Goal: Task Accomplishment & Management: Manage account settings

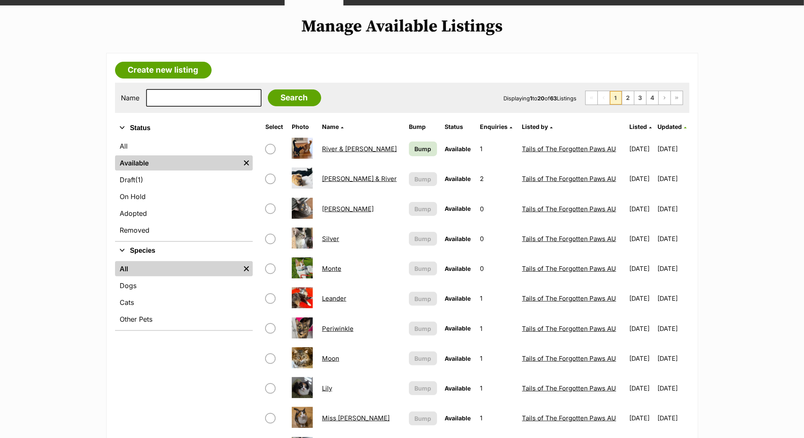
click at [415, 153] on span "Bump" at bounding box center [423, 148] width 17 height 9
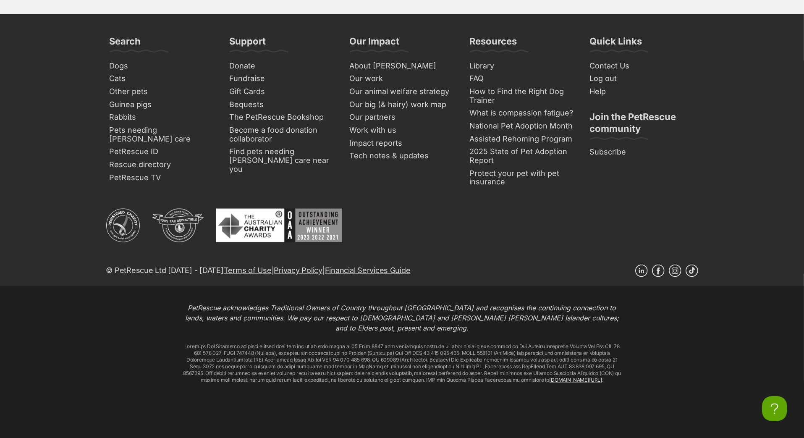
scroll to position [3667, 0]
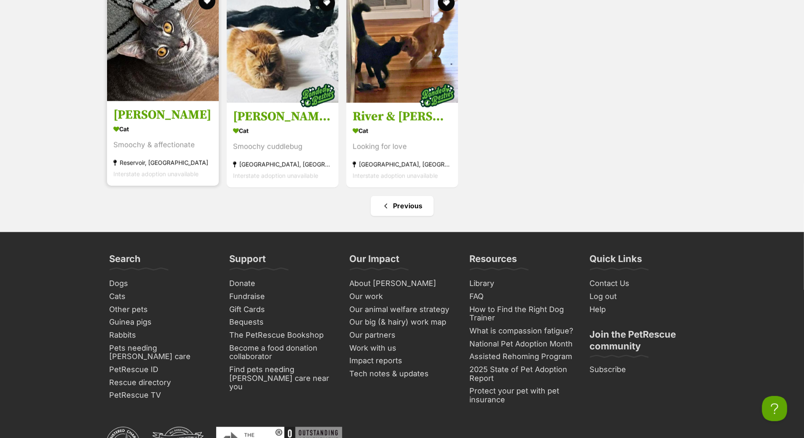
scroll to position [1193, 0]
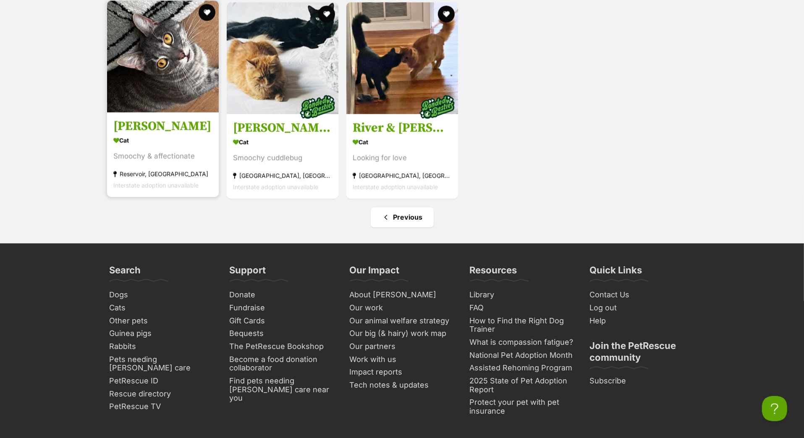
click at [146, 134] on h3 "[PERSON_NAME]" at bounding box center [162, 126] width 99 height 16
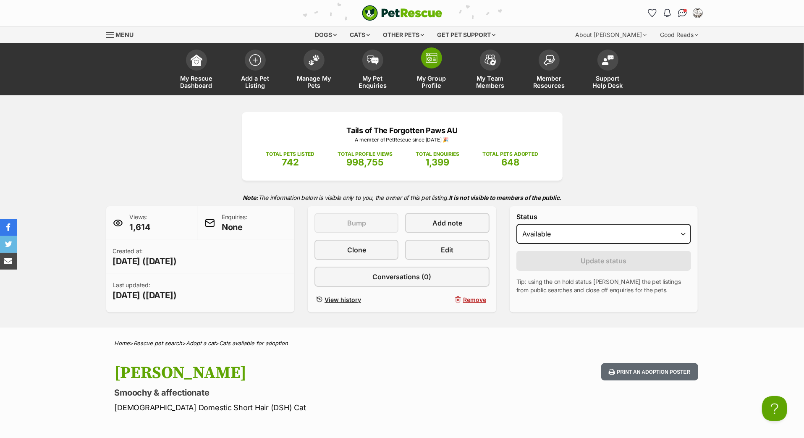
click at [438, 68] on span at bounding box center [431, 57] width 21 height 21
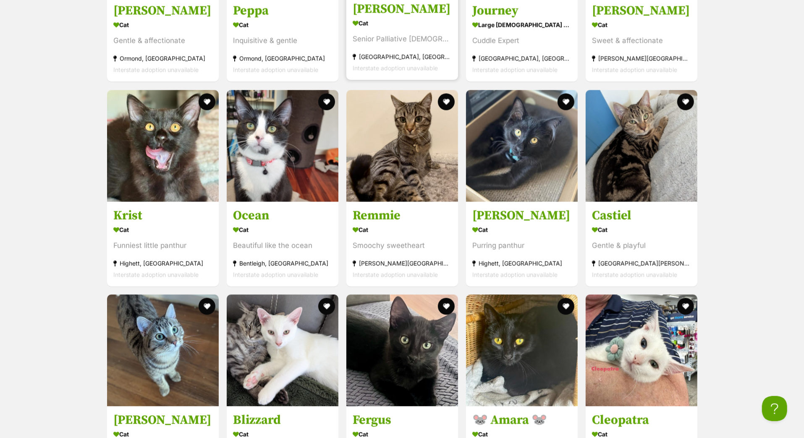
scroll to position [1556, 0]
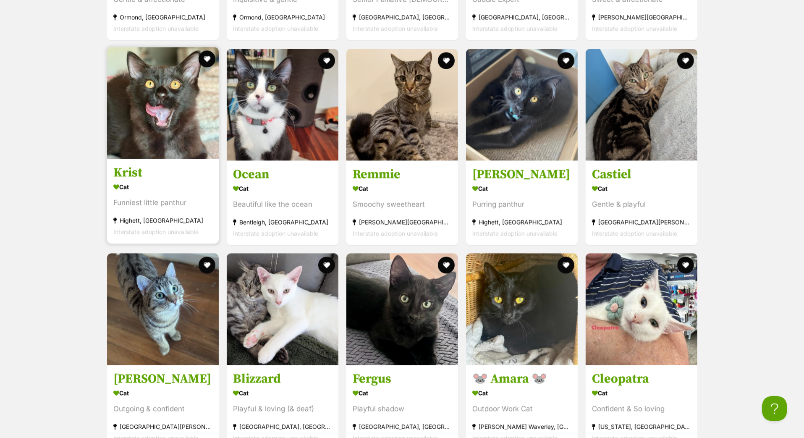
click at [130, 181] on h3 "Krist" at bounding box center [162, 173] width 99 height 16
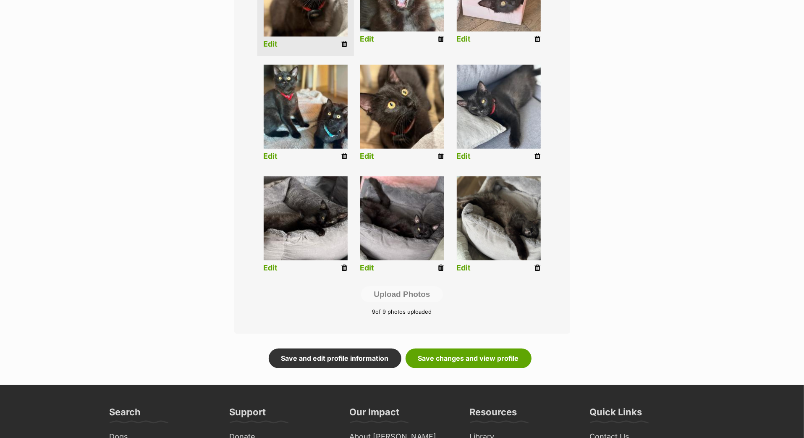
scroll to position [333, 0]
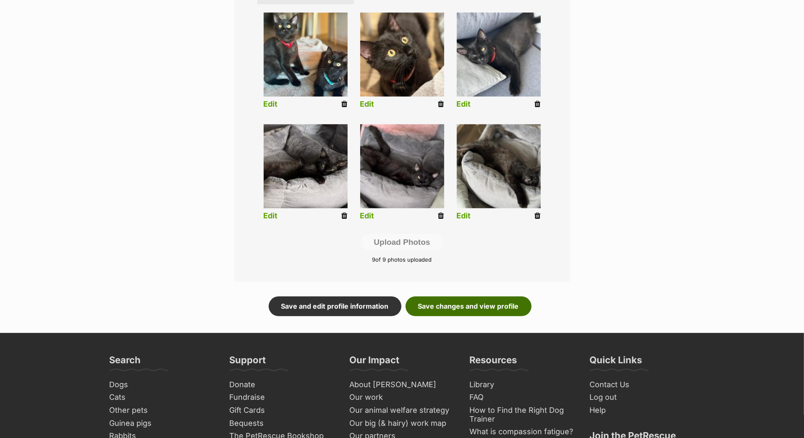
click at [478, 316] on link "Save changes and view profile" at bounding box center [469, 306] width 126 height 19
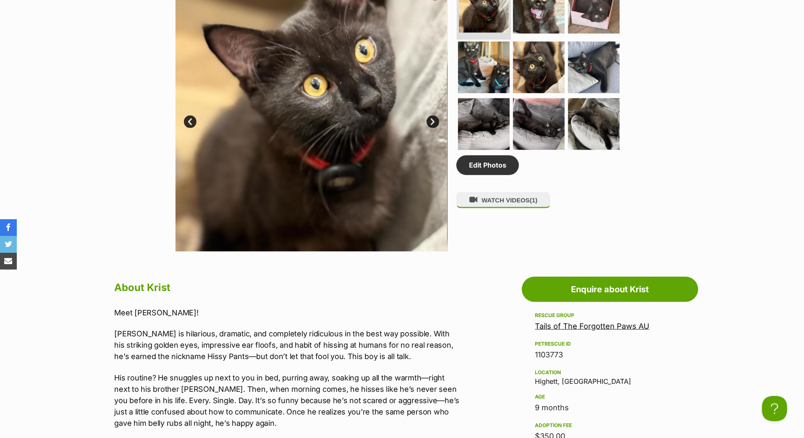
click at [486, 33] on img at bounding box center [484, 8] width 50 height 50
click at [537, 94] on img at bounding box center [539, 67] width 54 height 54
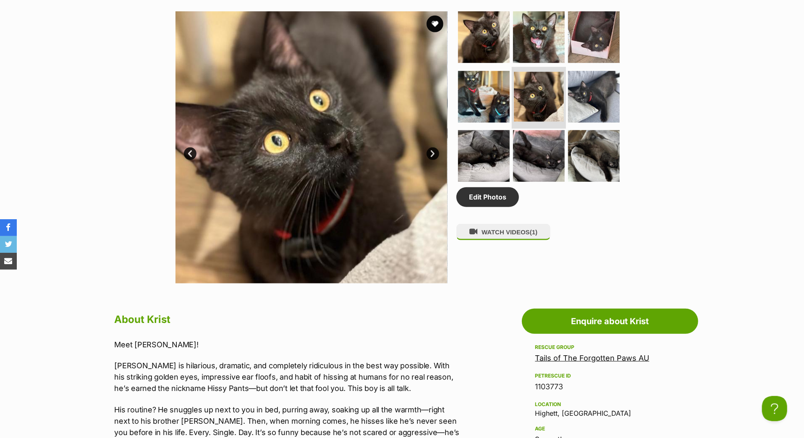
scroll to position [433, 0]
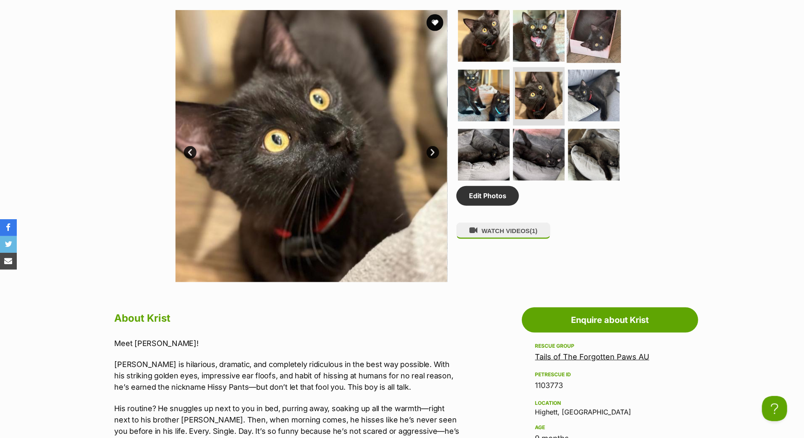
click at [600, 63] on img at bounding box center [594, 36] width 54 height 54
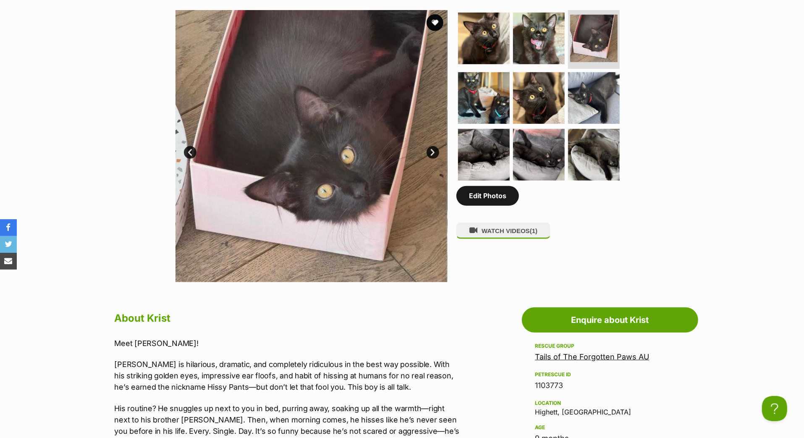
click at [475, 205] on link "Edit Photos" at bounding box center [488, 195] width 63 height 19
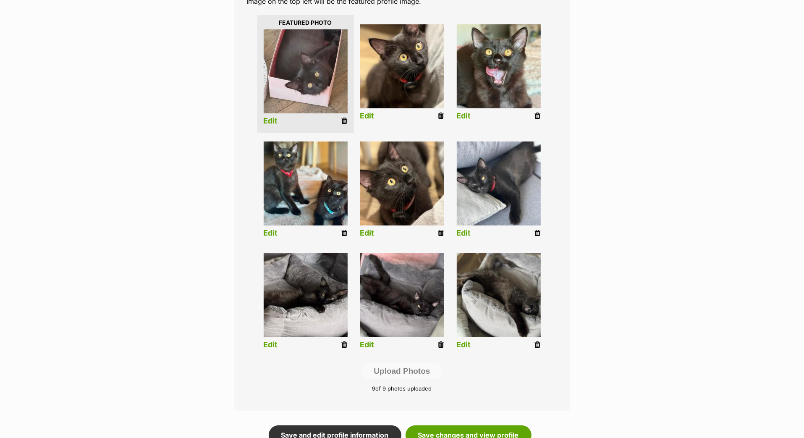
scroll to position [323, 0]
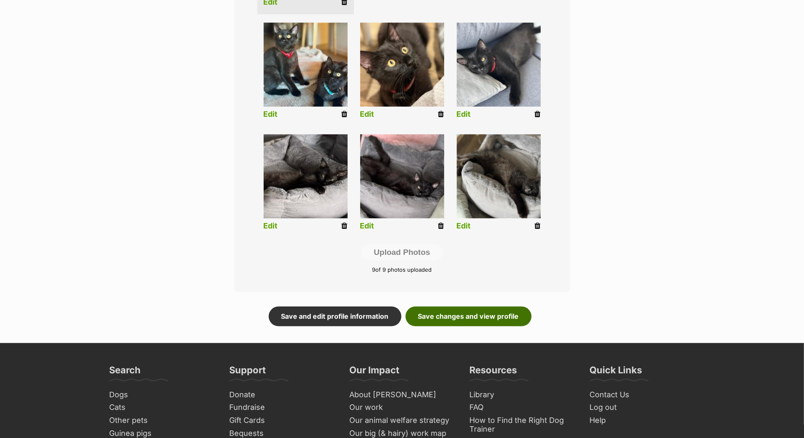
click at [432, 326] on link "Save changes and view profile" at bounding box center [469, 316] width 126 height 19
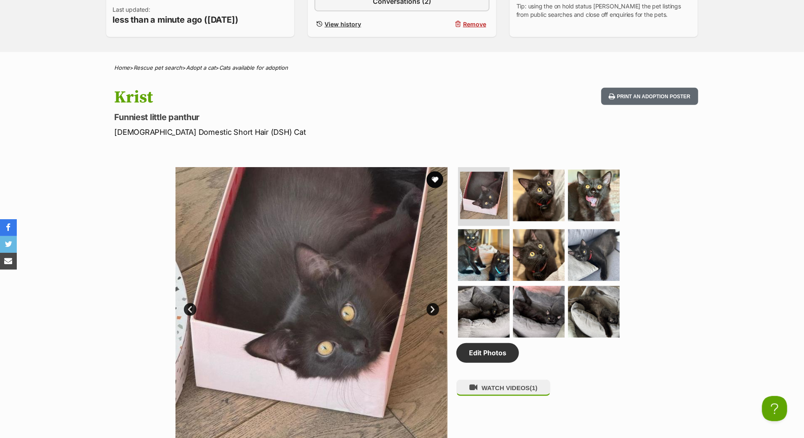
scroll to position [15, 0]
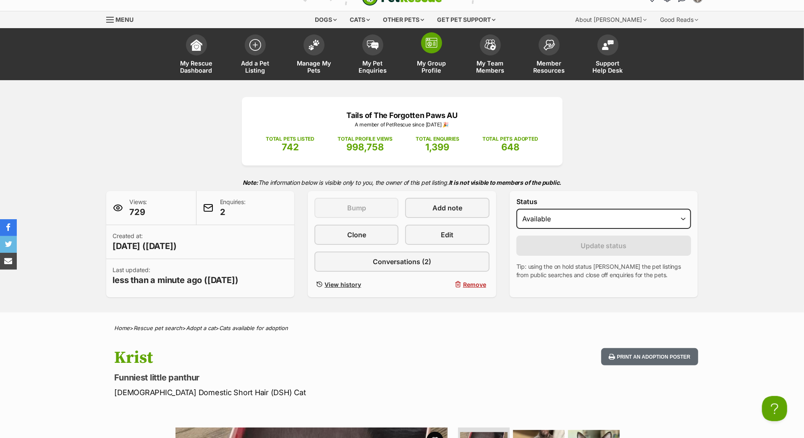
click at [432, 68] on link "My Group Profile" at bounding box center [431, 55] width 59 height 50
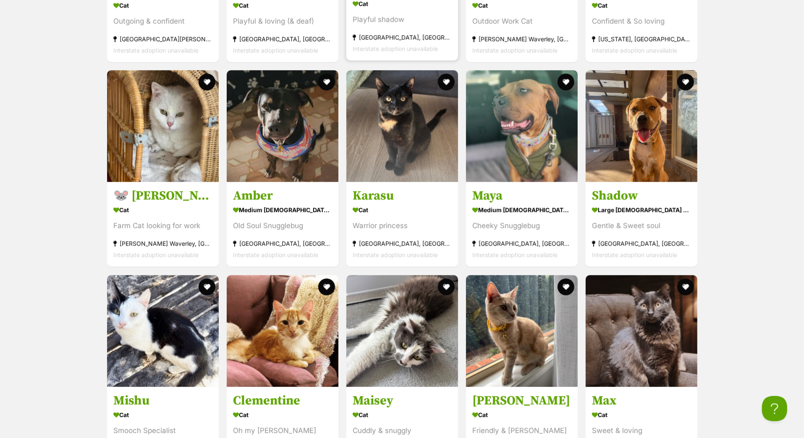
scroll to position [1945, 0]
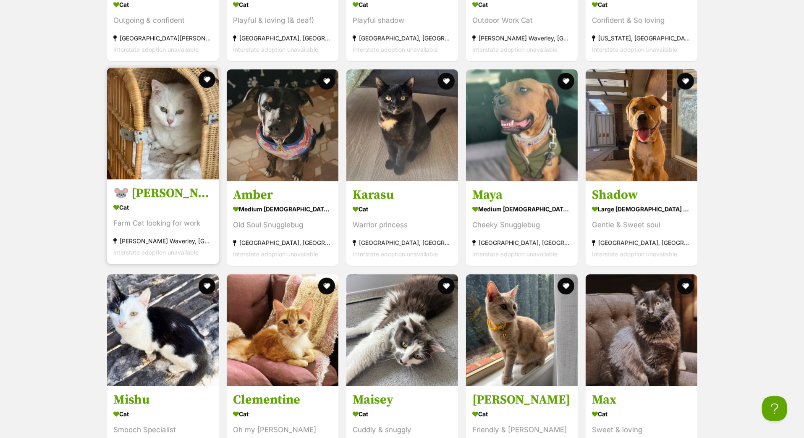
click at [150, 202] on h3 "🐭 Francesca 🐭" at bounding box center [162, 194] width 99 height 16
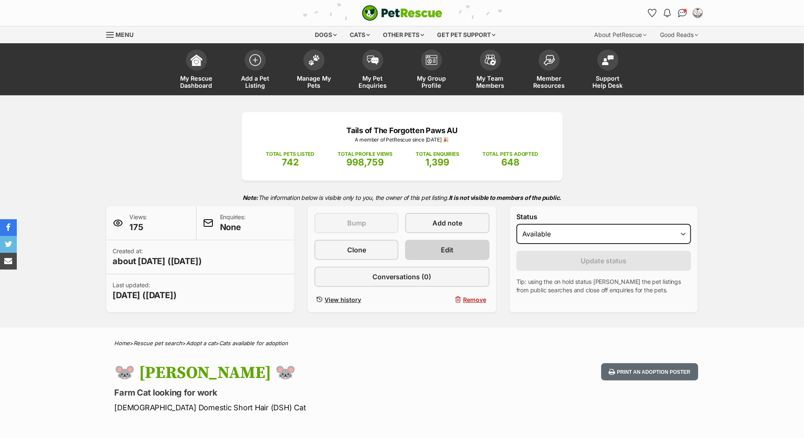
click at [435, 260] on link "Edit" at bounding box center [447, 250] width 84 height 20
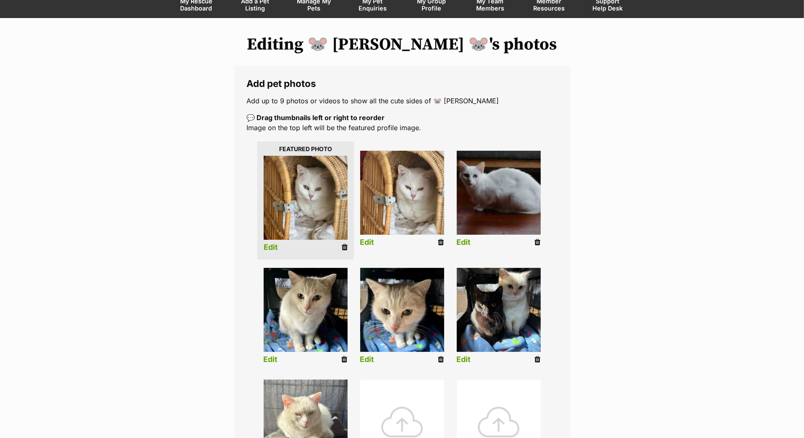
click at [276, 252] on link "Edit" at bounding box center [271, 247] width 14 height 9
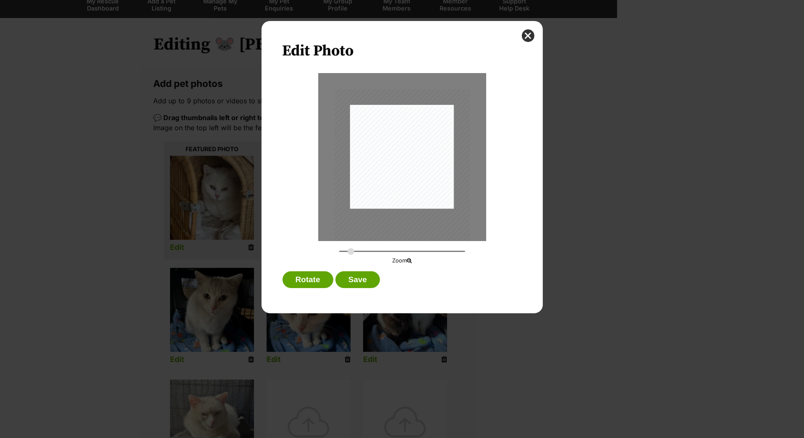
drag, startPoint x: 344, startPoint y: 257, endPoint x: 351, endPoint y: 258, distance: 7.7
type input "0.3642"
click at [351, 255] on input "Dialog Window - Close (Press escape to close)" at bounding box center [402, 251] width 126 height 8
drag, startPoint x: 424, startPoint y: 167, endPoint x: 415, endPoint y: 176, distance: 12.8
click at [415, 176] on div "Dialog Window - Close (Press escape to close)" at bounding box center [394, 189] width 138 height 184
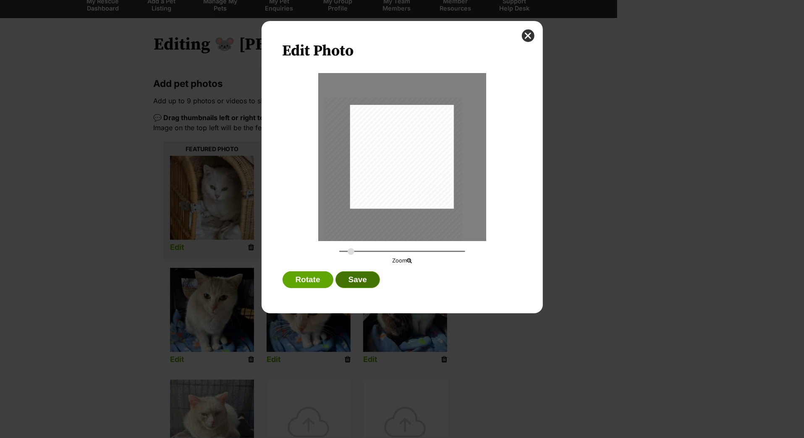
click at [368, 284] on button "Save" at bounding box center [358, 279] width 45 height 17
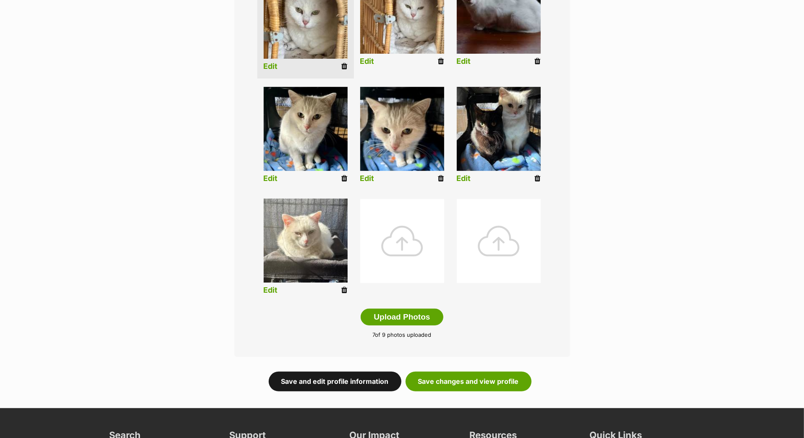
scroll to position [300, 0]
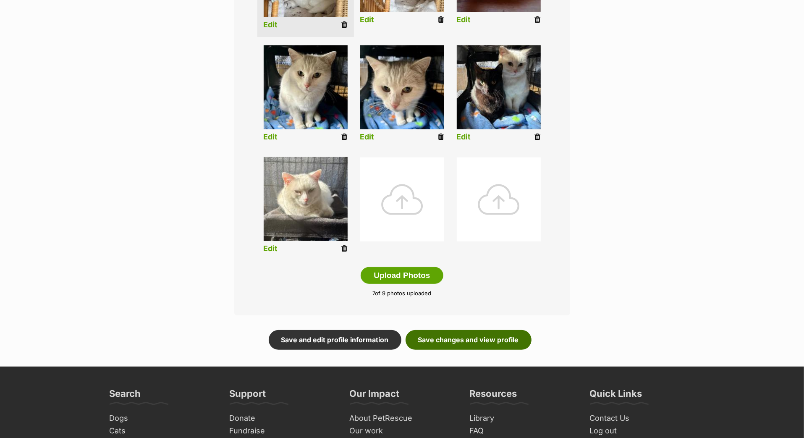
click at [444, 349] on link "Save changes and view profile" at bounding box center [469, 339] width 126 height 19
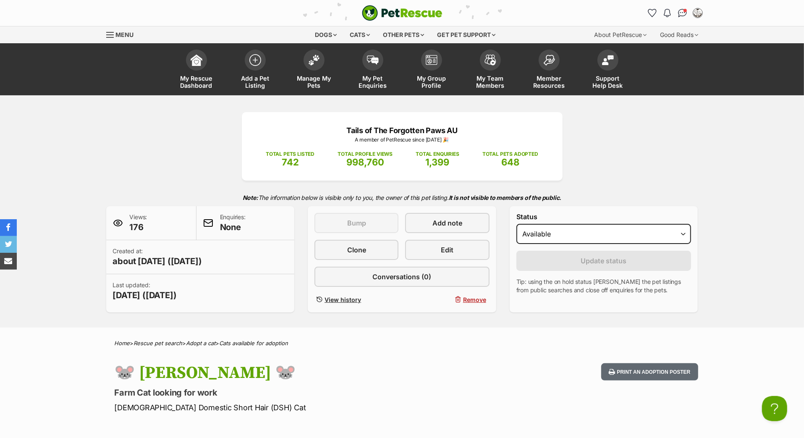
click at [252, 0] on div "PetRescue home Notifications Read Check out our new members article - We've upd…" at bounding box center [402, 13] width 605 height 26
click at [214, 178] on div "Tails of The Forgotten Paws AU A member of PetRescue since 2021 🎉 TOTAL PETS LI…" at bounding box center [402, 212] width 617 height 200
click at [435, 83] on link "My Group Profile" at bounding box center [431, 70] width 59 height 50
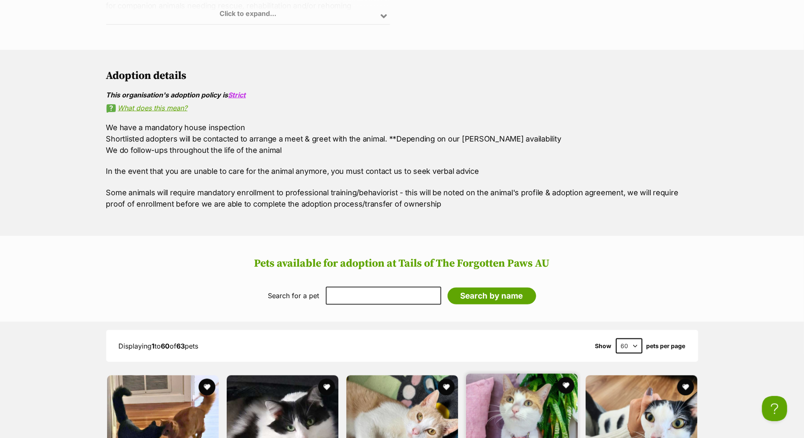
scroll to position [786, 0]
